Goal: Find contact information: Find contact information

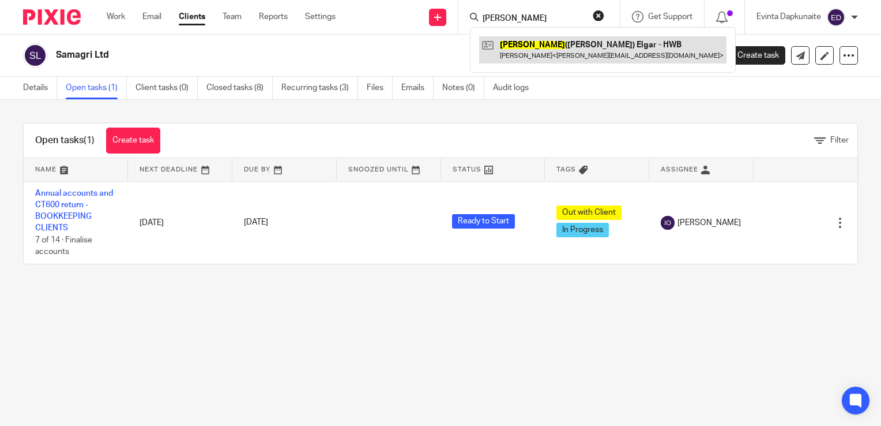
type input "patricia"
click at [561, 50] on link at bounding box center [602, 49] width 247 height 27
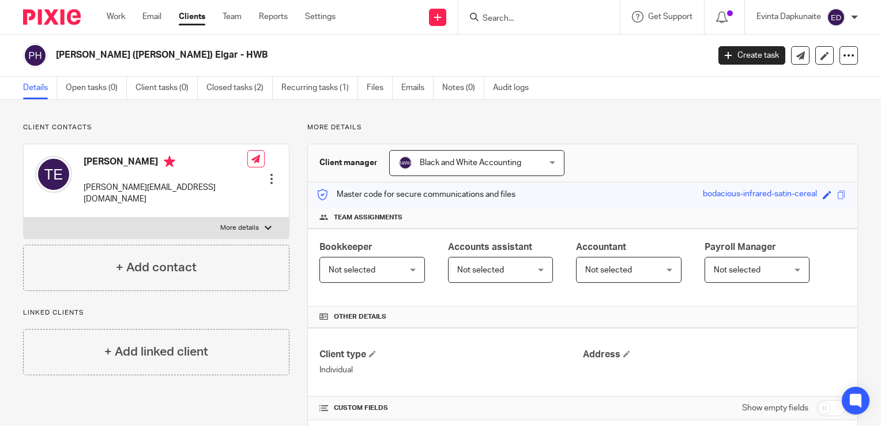
click at [505, 18] on input "Search" at bounding box center [534, 19] width 104 height 10
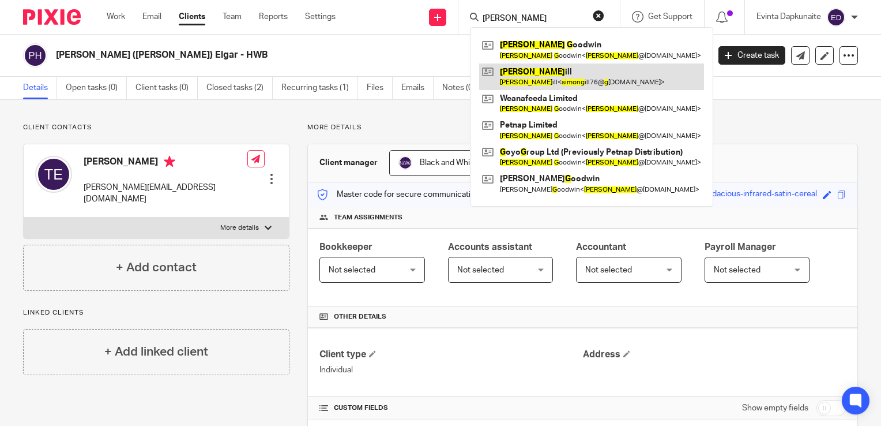
type input "[PERSON_NAME]"
click at [519, 73] on link at bounding box center [591, 76] width 225 height 27
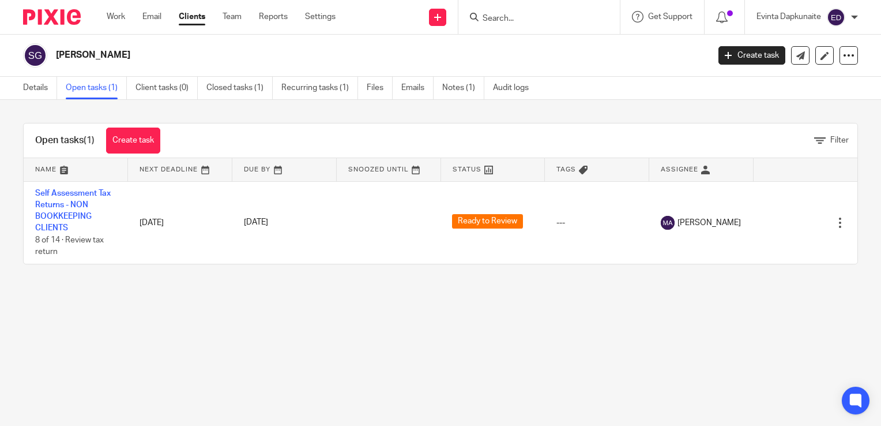
click at [498, 20] on input "Search" at bounding box center [534, 19] width 104 height 10
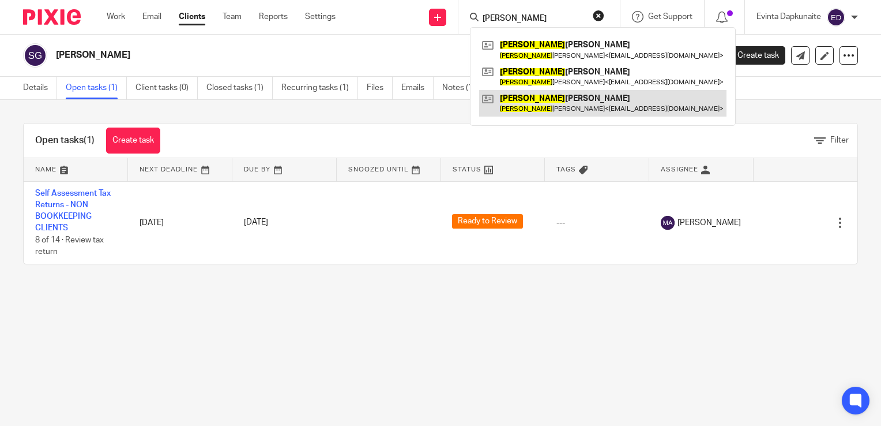
type input "susan"
click at [538, 99] on link at bounding box center [602, 103] width 247 height 27
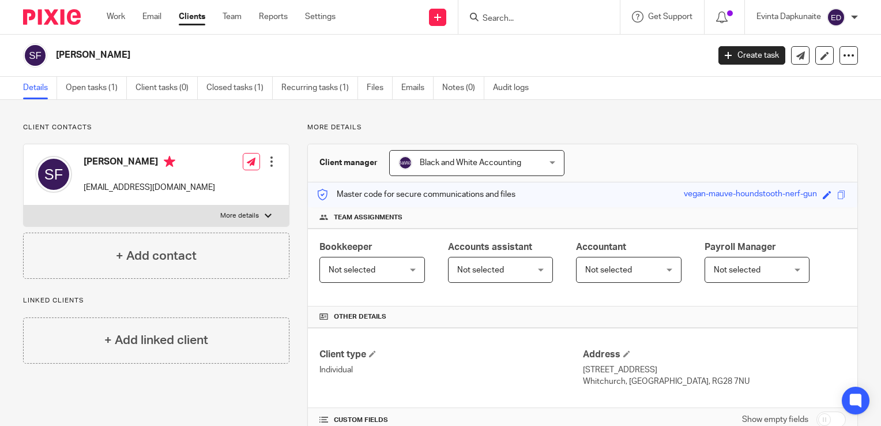
click at [482, 20] on input "Search" at bounding box center [534, 19] width 104 height 10
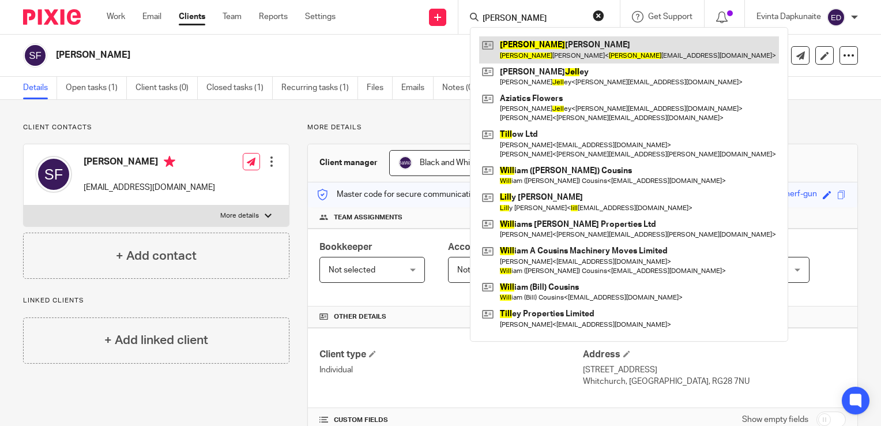
type input "jill"
click at [548, 43] on link at bounding box center [629, 49] width 300 height 27
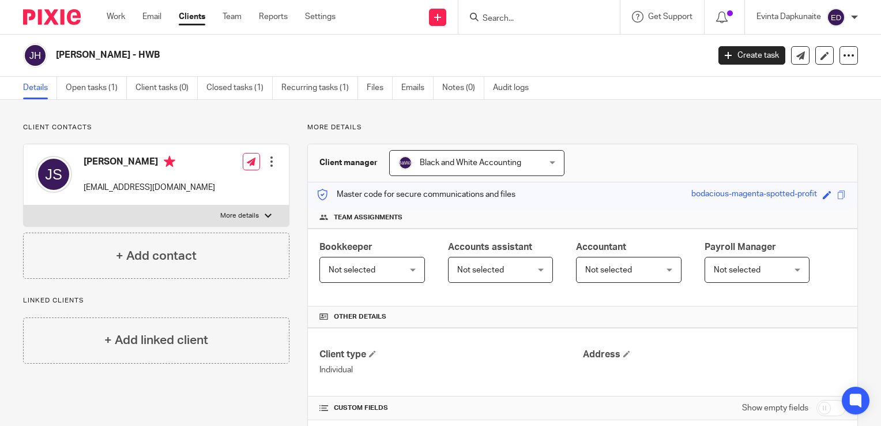
click at [526, 24] on div at bounding box center [539, 17] width 161 height 34
click at [524, 21] on input "Search" at bounding box center [534, 19] width 104 height 10
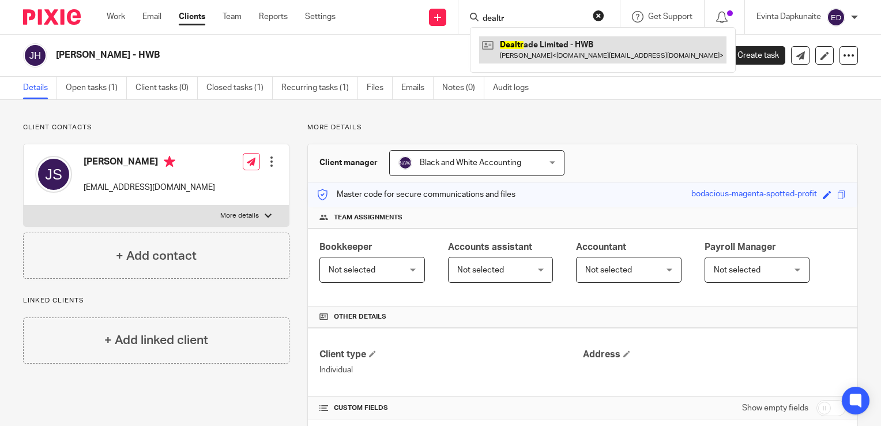
type input "dealtr"
click at [524, 43] on link at bounding box center [602, 49] width 247 height 27
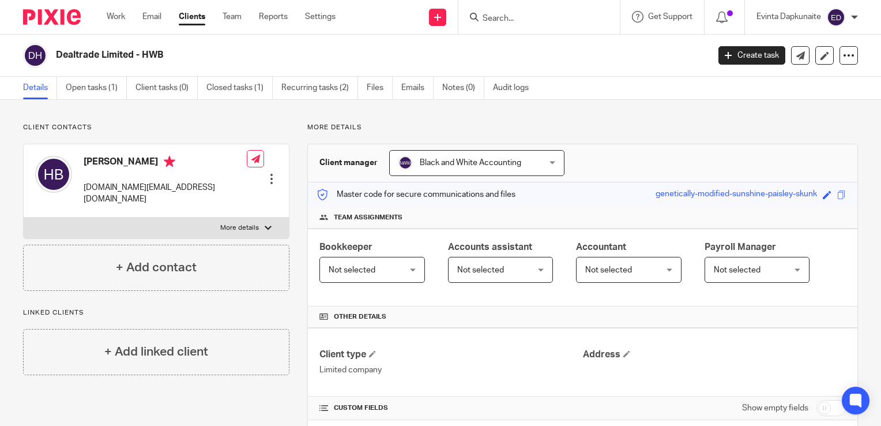
click at [575, 18] on input "Search" at bounding box center [534, 19] width 104 height 10
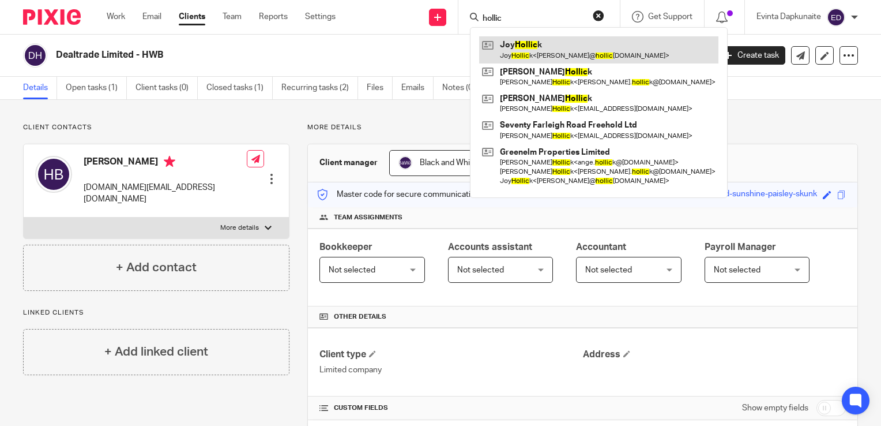
type input "hollic"
click at [531, 44] on link at bounding box center [598, 49] width 239 height 27
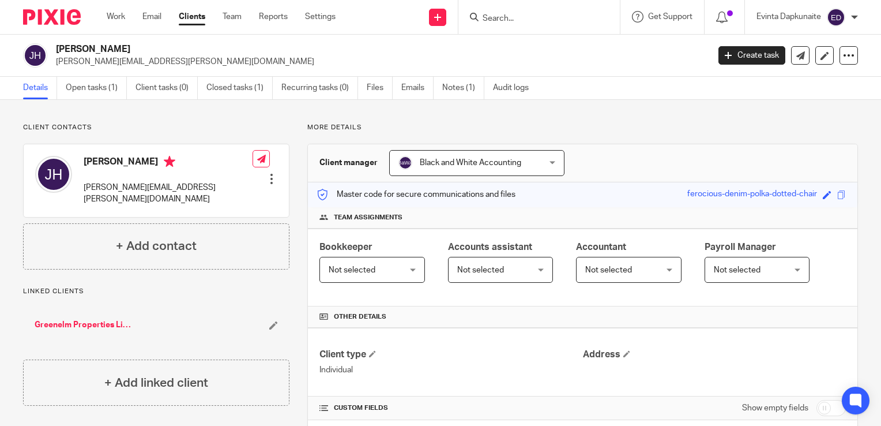
click at [540, 20] on input "Search" at bounding box center [534, 19] width 104 height 10
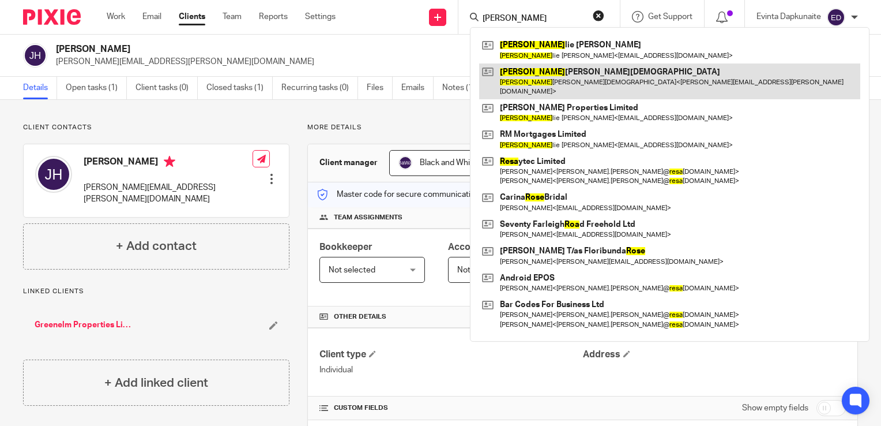
type input "[PERSON_NAME]"
click at [530, 70] on link at bounding box center [669, 81] width 381 height 36
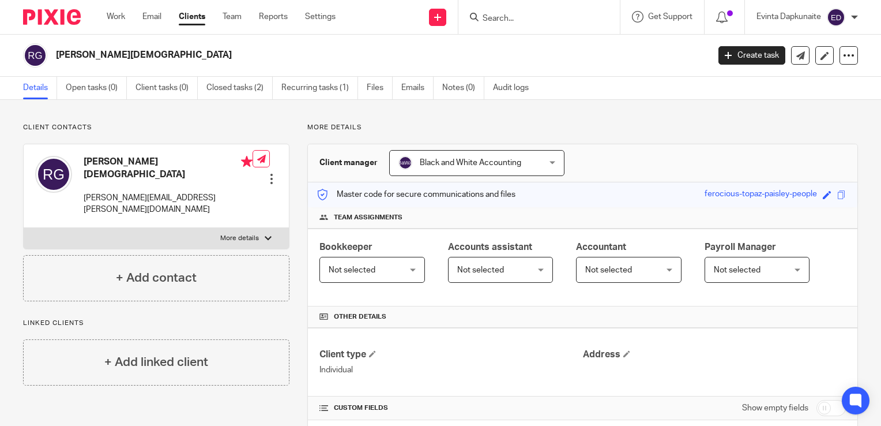
click at [554, 22] on input "Search" at bounding box center [534, 19] width 104 height 10
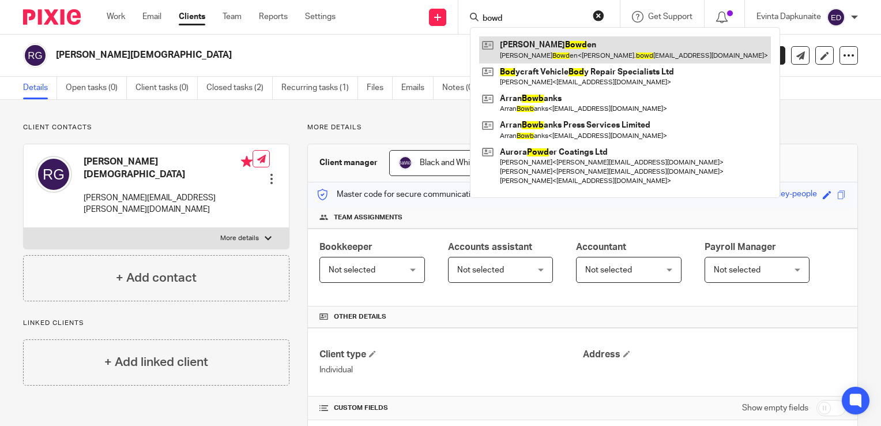
type input "bowd"
click at [542, 40] on link at bounding box center [625, 49] width 292 height 27
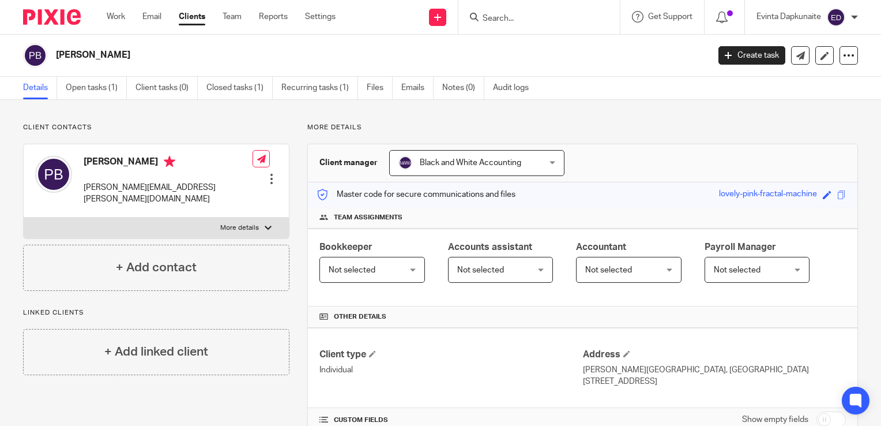
click at [494, 18] on input "Search" at bounding box center [534, 19] width 104 height 10
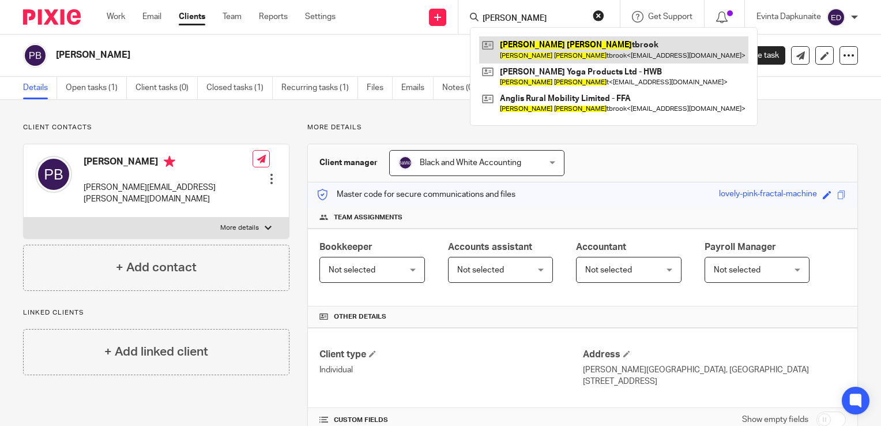
type input "david wes"
click at [538, 49] on link at bounding box center [613, 49] width 269 height 27
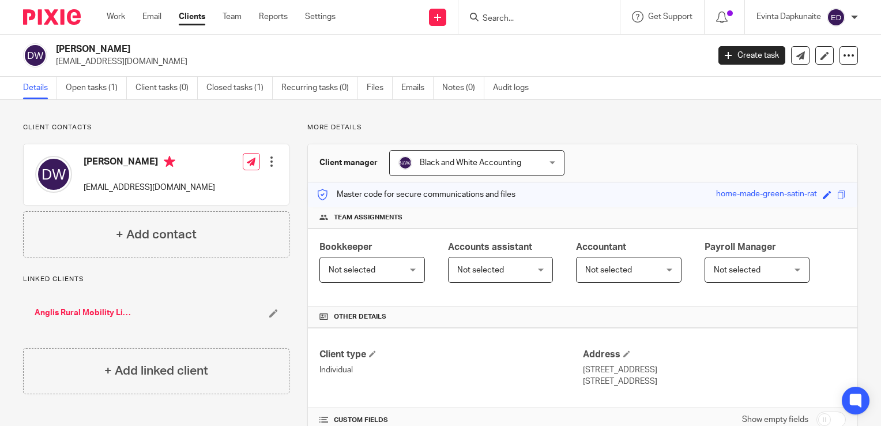
click at [528, 16] on input "Search" at bounding box center [534, 19] width 104 height 10
type input "melvin"
click at [530, 47] on link at bounding box center [556, 44] width 154 height 17
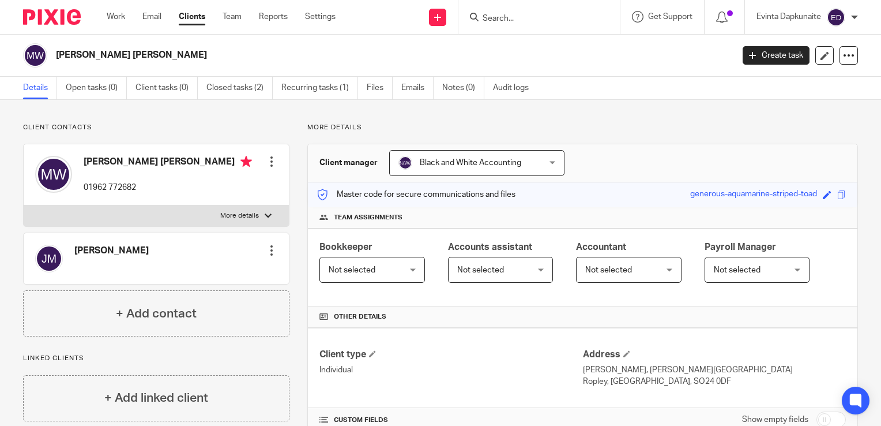
click at [565, 20] on input "Search" at bounding box center [534, 19] width 104 height 10
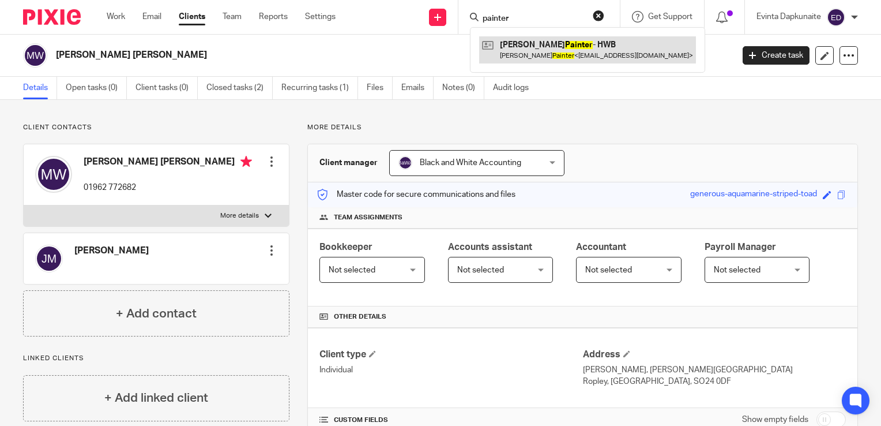
type input "painter"
click at [550, 44] on link at bounding box center [587, 49] width 217 height 27
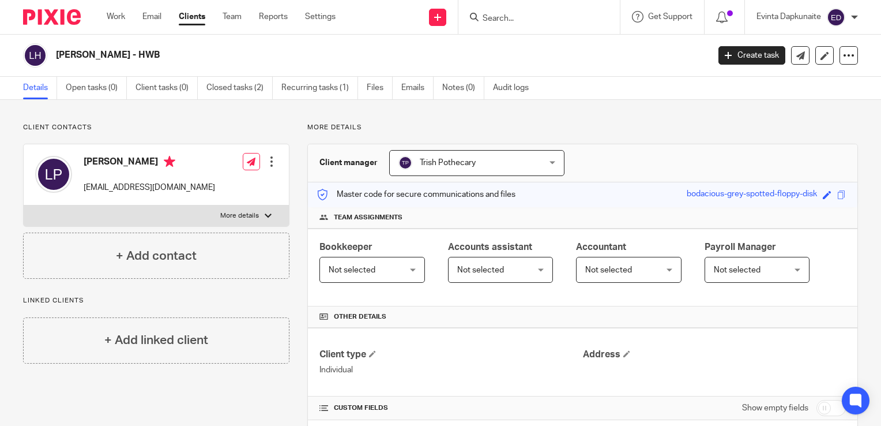
click at [561, 21] on input "Search" at bounding box center [534, 19] width 104 height 10
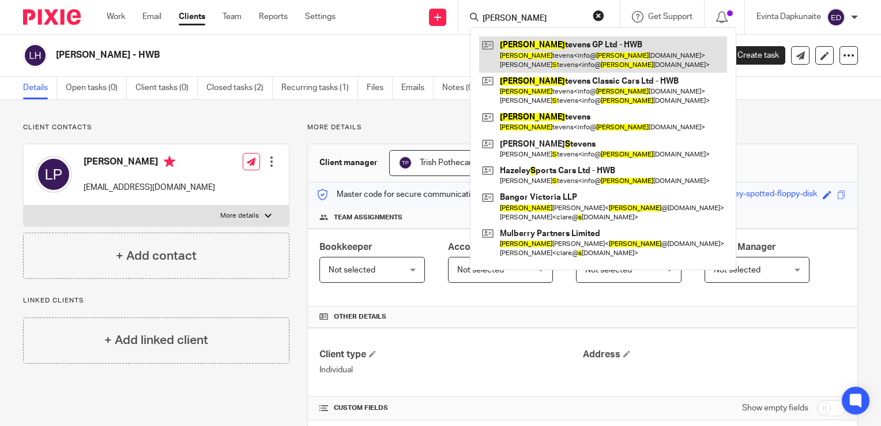
type input "brian s"
click at [524, 40] on link at bounding box center [603, 54] width 248 height 36
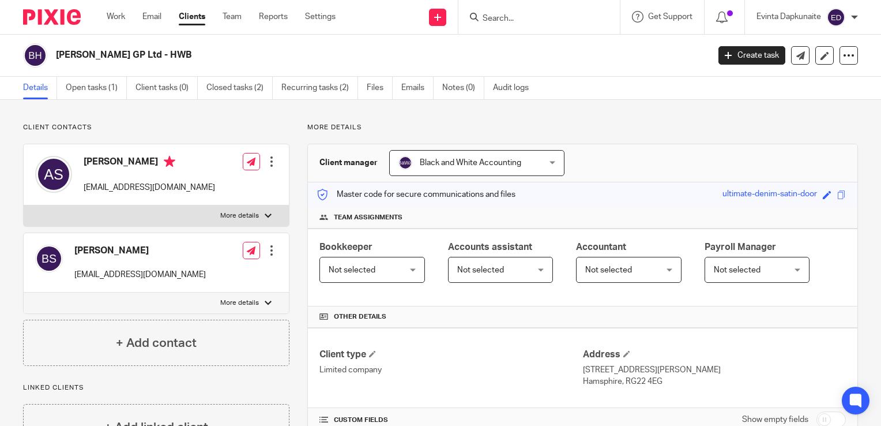
click at [604, 425] on html "Work Email Clients Team Reports Settings Work Email Clients Team Reports Settin…" at bounding box center [440, 213] width 881 height 426
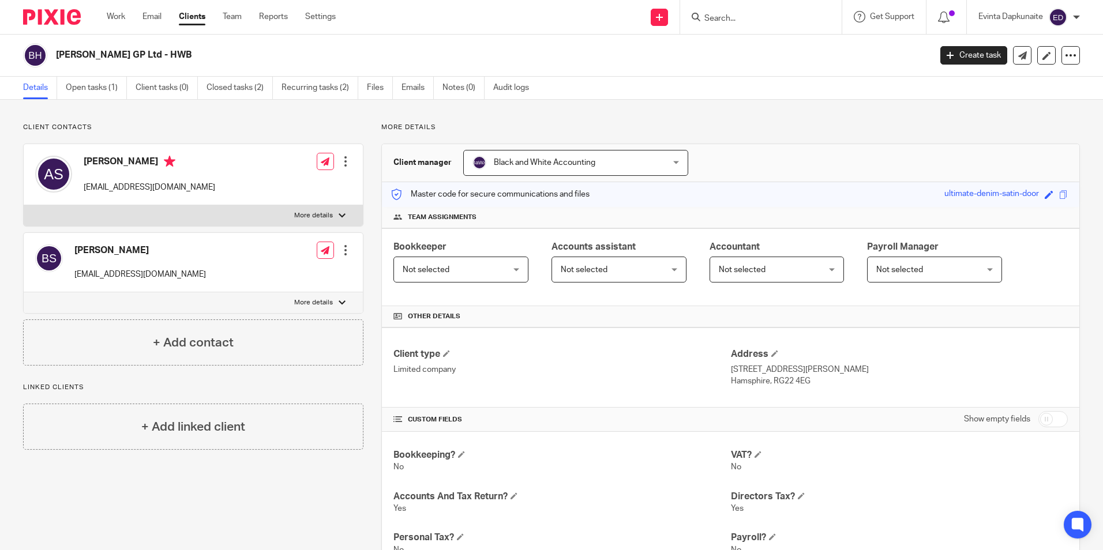
click at [738, 17] on input "Search" at bounding box center [755, 19] width 104 height 10
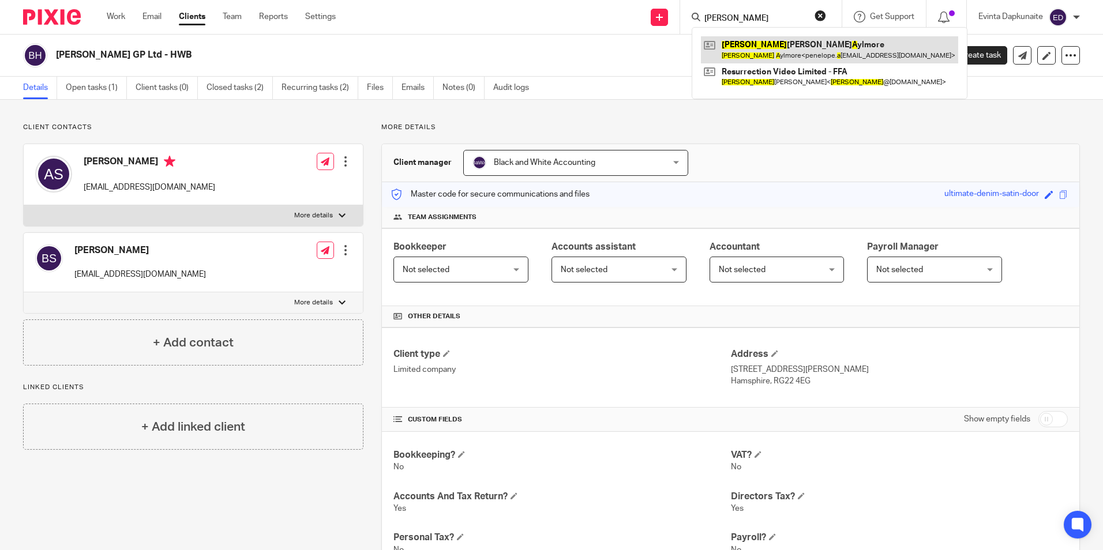
type input "matthew a"
click at [773, 42] on link at bounding box center [829, 49] width 257 height 27
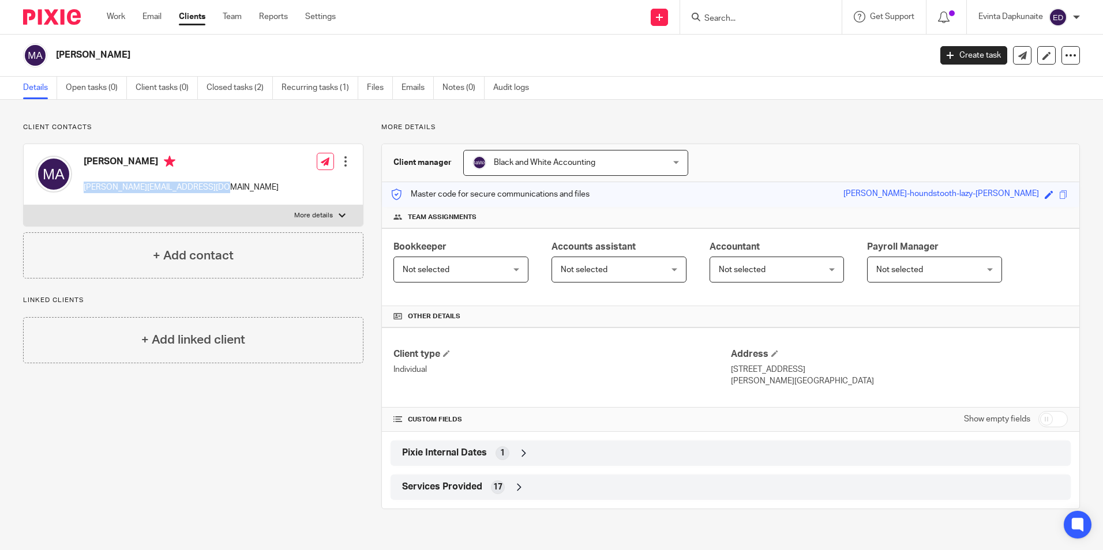
drag, startPoint x: 80, startPoint y: 187, endPoint x: 246, endPoint y: 190, distance: 166.1
click at [246, 190] on div "Matthew Aylmore penelope.aylmore@btinternet.com Edit contact Create client from…" at bounding box center [193, 174] width 339 height 61
drag, startPoint x: 245, startPoint y: 190, endPoint x: 191, endPoint y: 188, distance: 54.3
copy p "[PERSON_NAME][EMAIL_ADDRESS][DOMAIN_NAME]"
drag, startPoint x: 736, startPoint y: 21, endPoint x: 736, endPoint y: 27, distance: 5.8
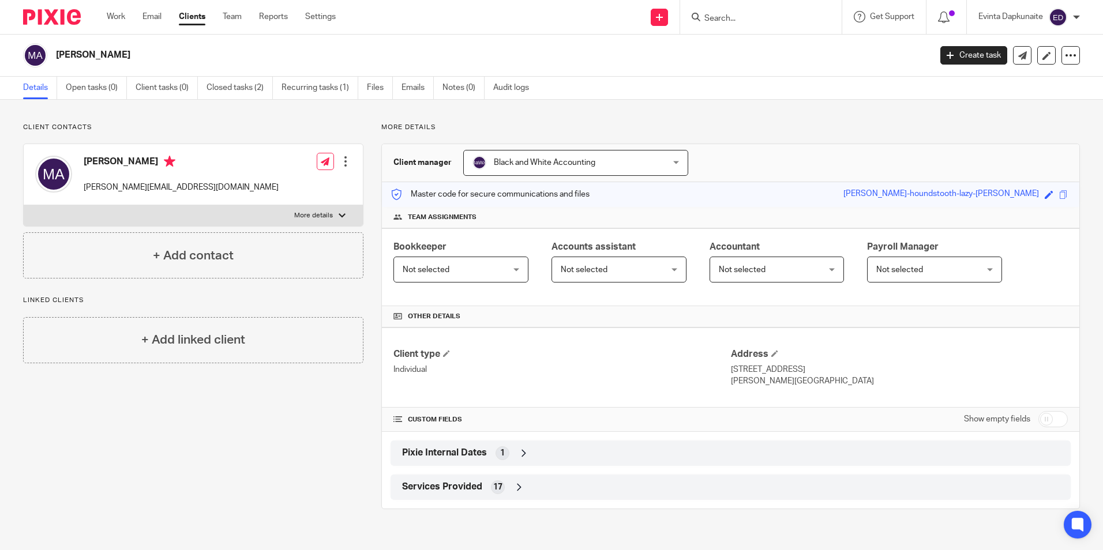
click at [736, 21] on input "Search" at bounding box center [755, 19] width 104 height 10
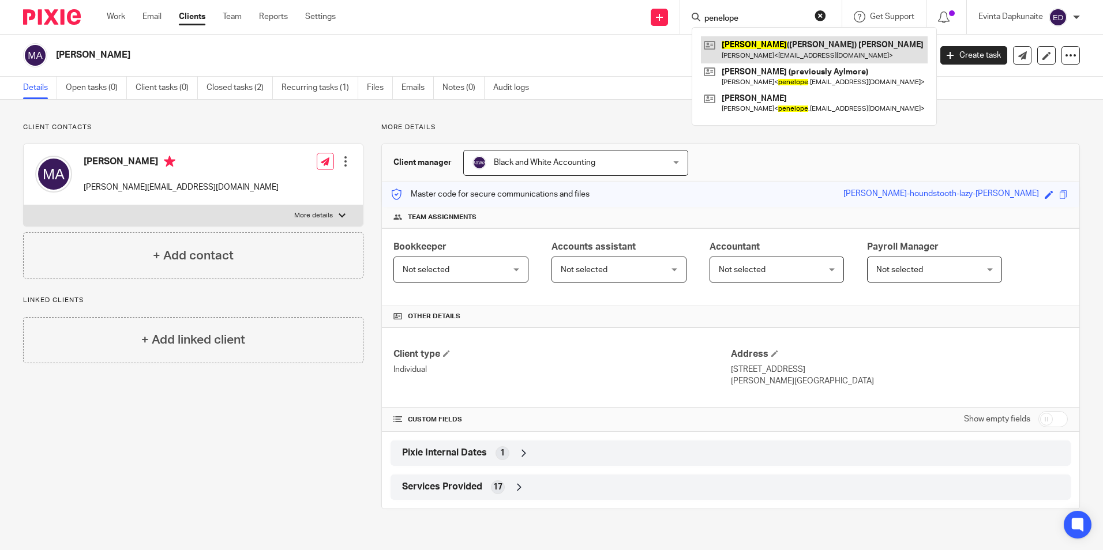
type input "penelope"
click at [750, 39] on link at bounding box center [814, 49] width 227 height 27
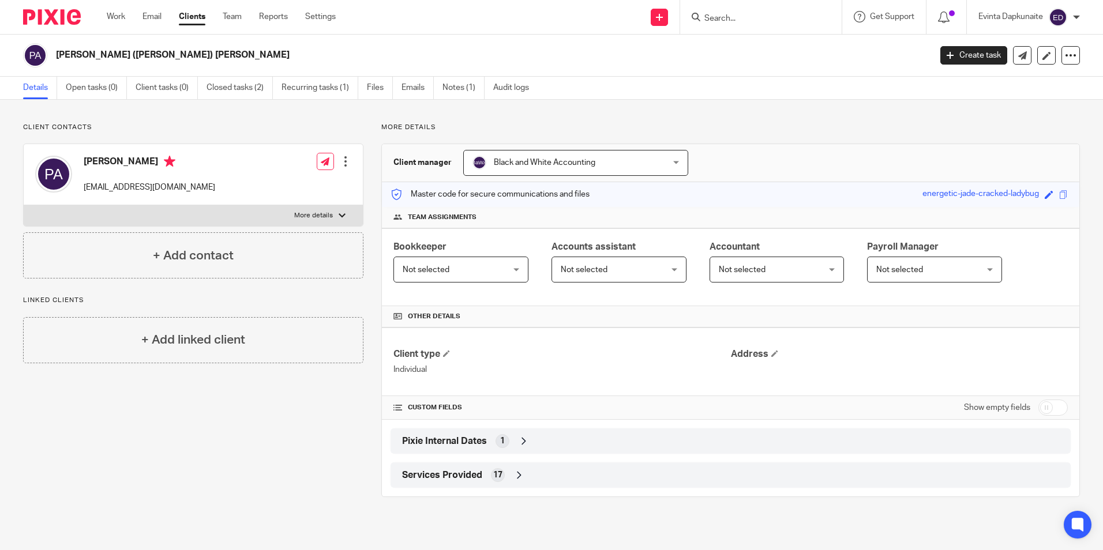
click at [749, 24] on form at bounding box center [764, 17] width 123 height 14
click at [734, 18] on input "Search" at bounding box center [755, 19] width 104 height 10
type input "m"
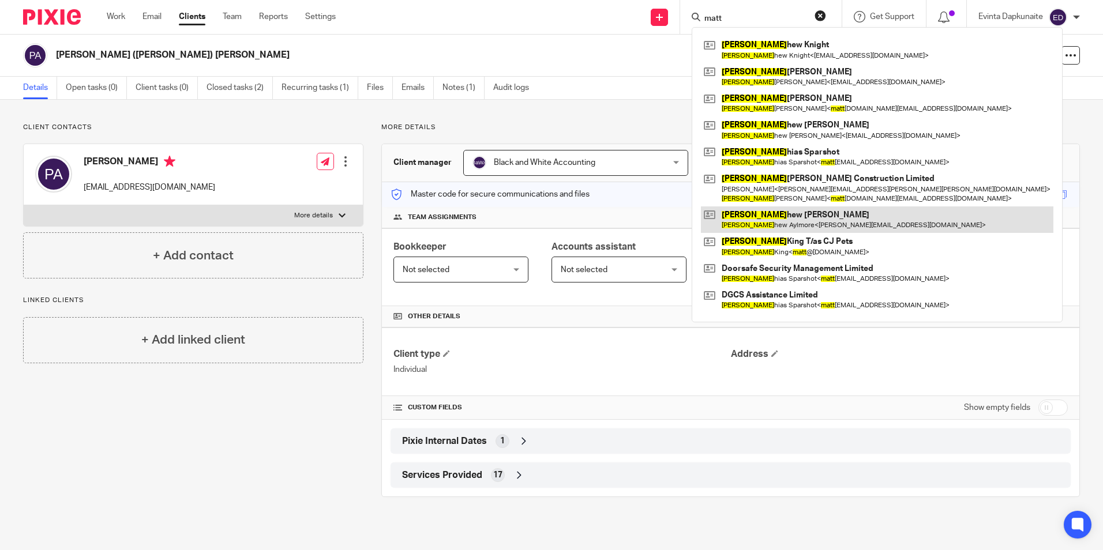
type input "matt"
click at [769, 215] on link at bounding box center [877, 219] width 352 height 27
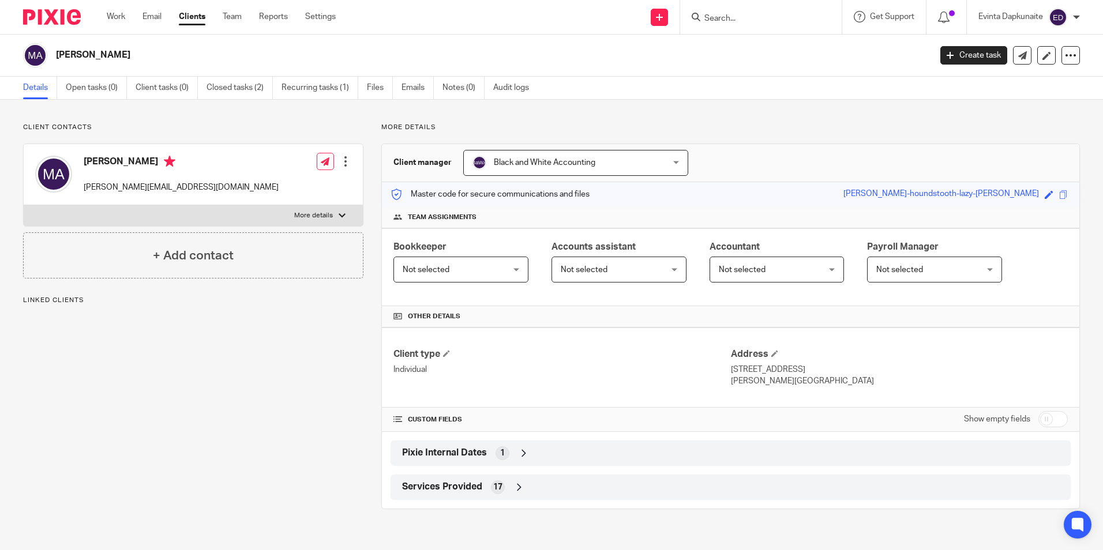
click at [743, 16] on input "Search" at bounding box center [755, 19] width 104 height 10
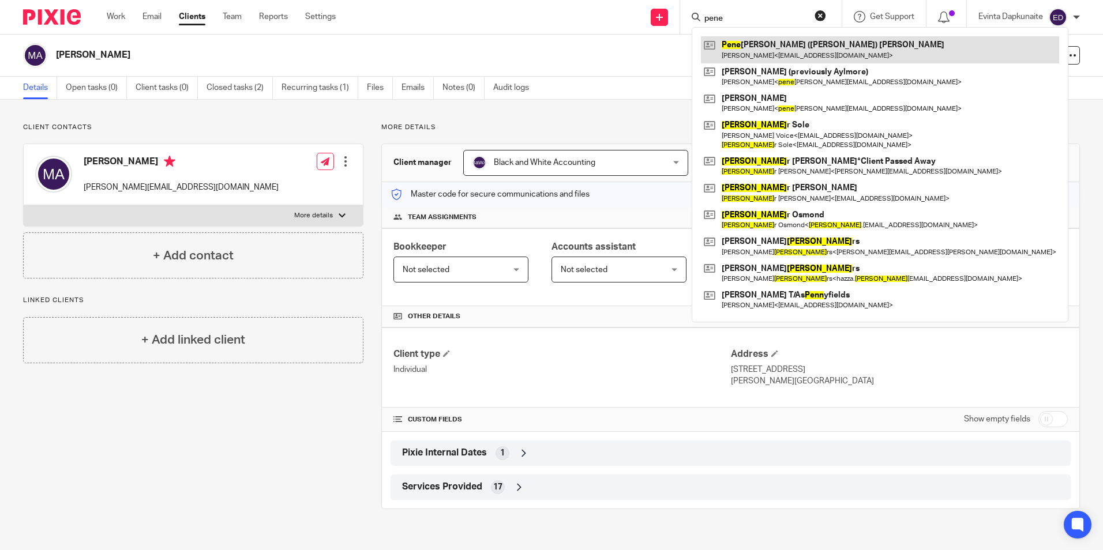
type input "pene"
click at [762, 42] on link at bounding box center [880, 49] width 358 height 27
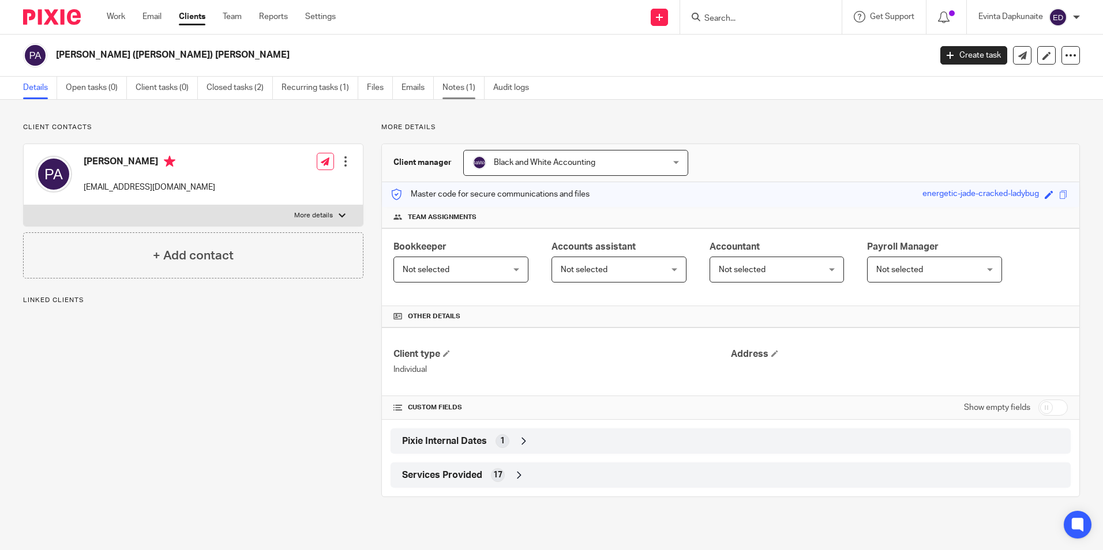
click at [474, 83] on link "Notes (1)" at bounding box center [463, 88] width 42 height 22
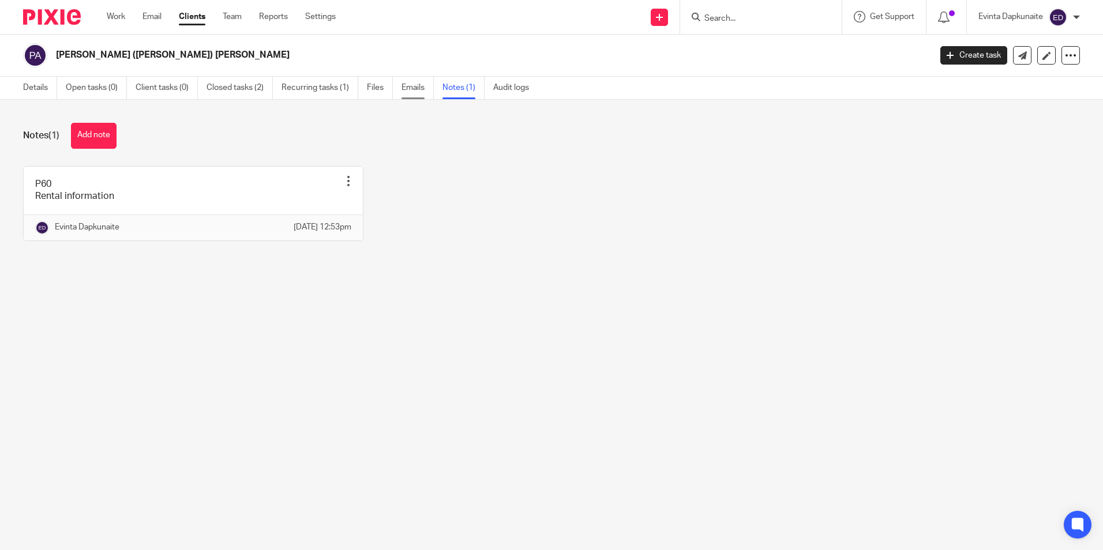
click at [414, 89] on link "Emails" at bounding box center [417, 88] width 32 height 22
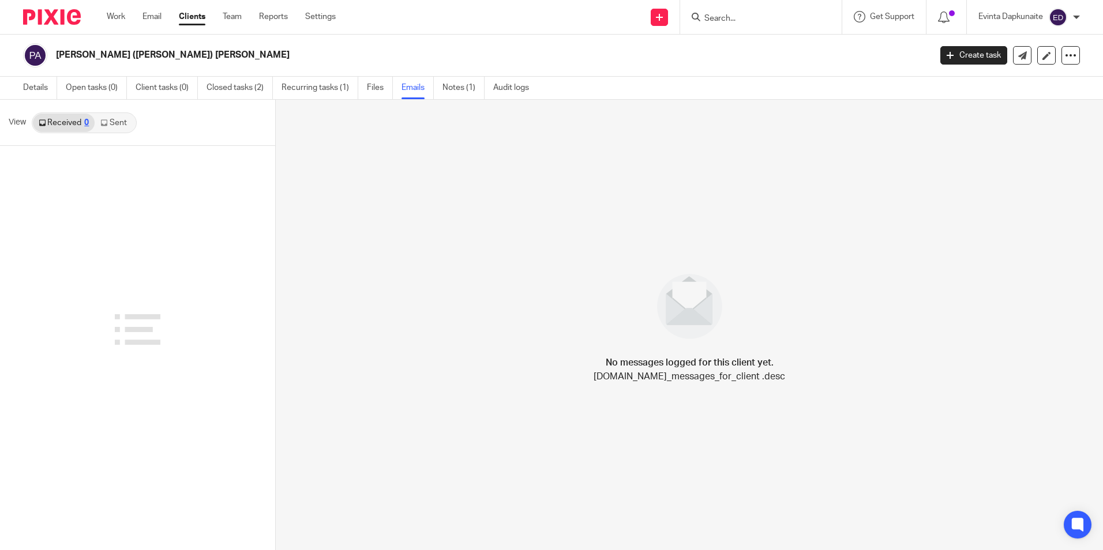
click at [126, 127] on link "Sent" at bounding box center [115, 123] width 40 height 18
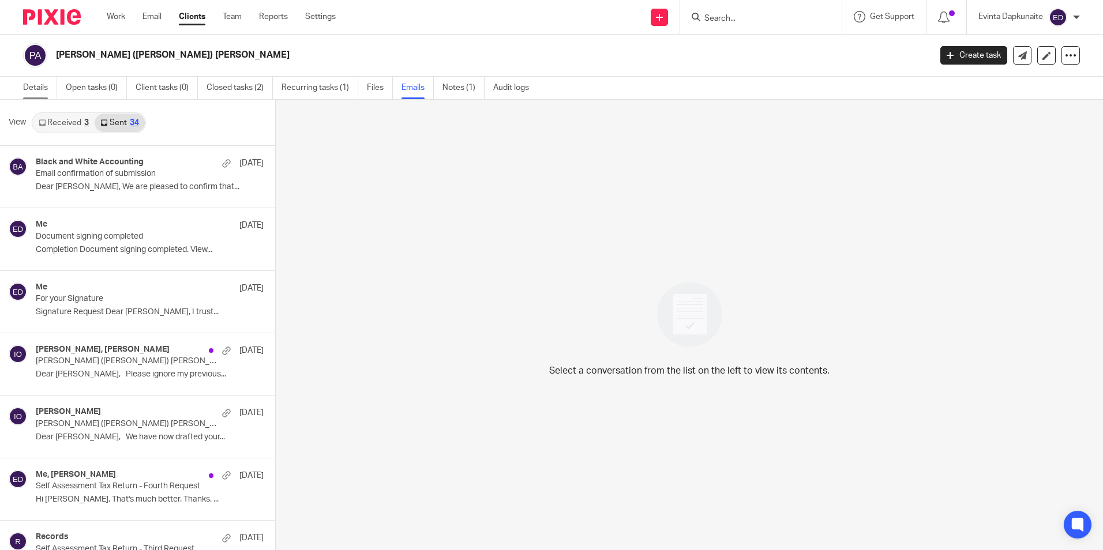
click at [50, 85] on link "Details" at bounding box center [40, 88] width 34 height 22
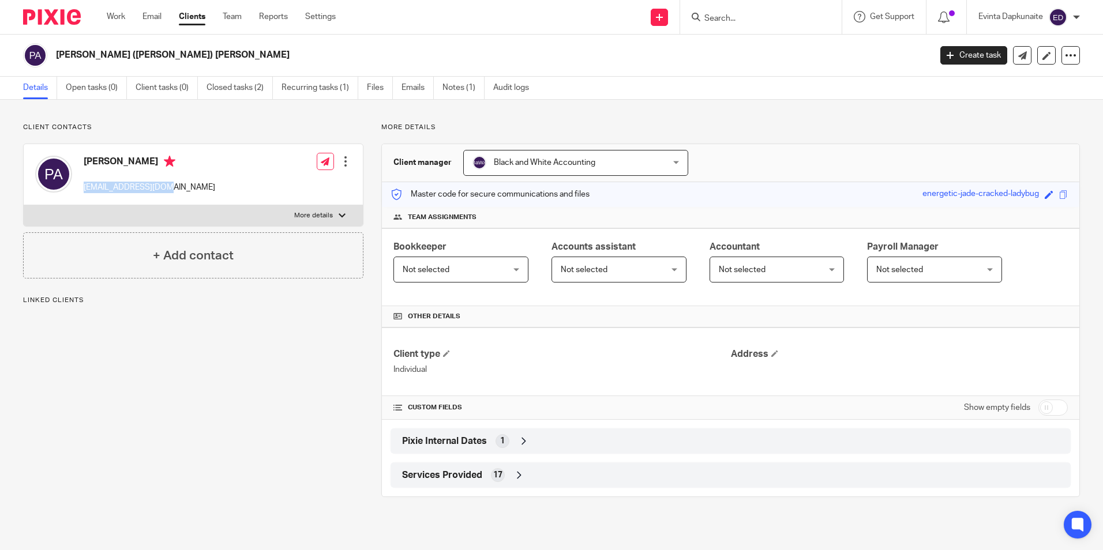
drag, startPoint x: 0, startPoint y: 0, endPoint x: 201, endPoint y: 186, distance: 273.4
click at [201, 186] on div "Penny Aylmore paylmore6@gmail.com Edit contact Create client from contact Expor…" at bounding box center [193, 174] width 339 height 61
drag, startPoint x: 200, startPoint y: 186, endPoint x: 145, endPoint y: 184, distance: 55.4
copy p "paylmore6@gmail.com"
click at [731, 20] on input "Search" at bounding box center [755, 19] width 104 height 10
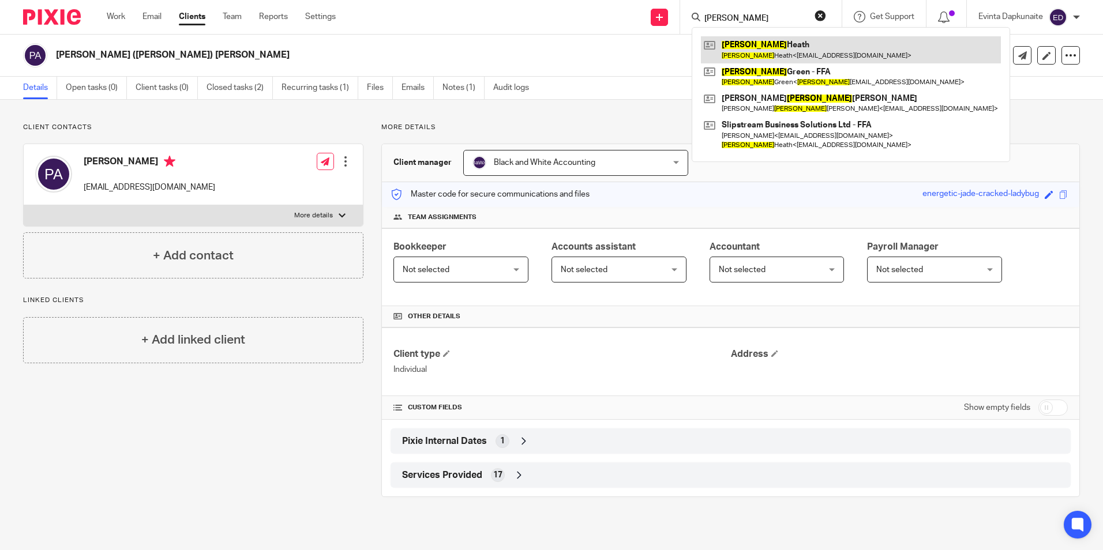
type input "chrisitne"
click at [747, 47] on link at bounding box center [851, 49] width 300 height 27
